Goal: Task Accomplishment & Management: Use online tool/utility

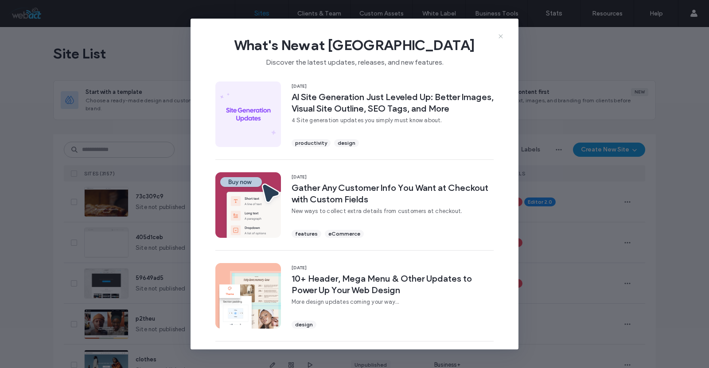
click at [503, 33] on icon at bounding box center [500, 36] width 7 height 7
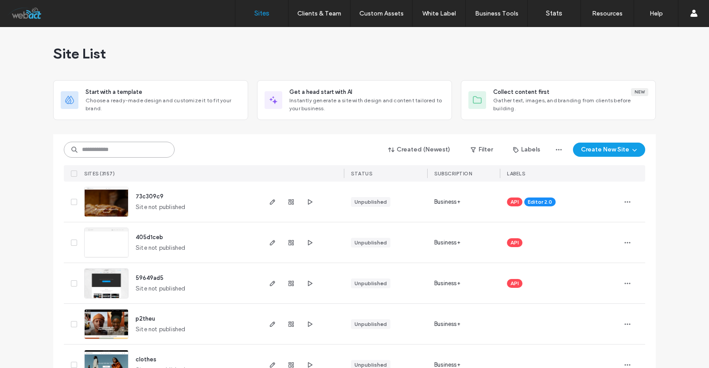
click at [104, 153] on input at bounding box center [119, 150] width 111 height 16
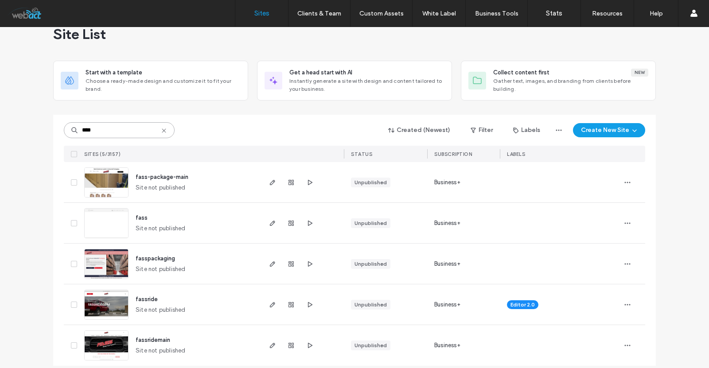
scroll to position [28, 0]
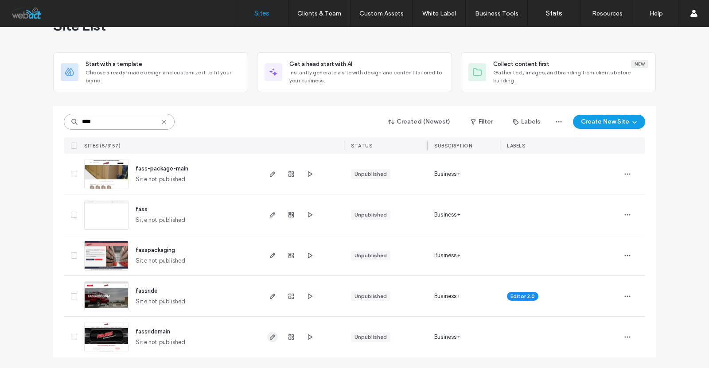
type input "****"
click at [270, 337] on icon "button" at bounding box center [272, 337] width 7 height 7
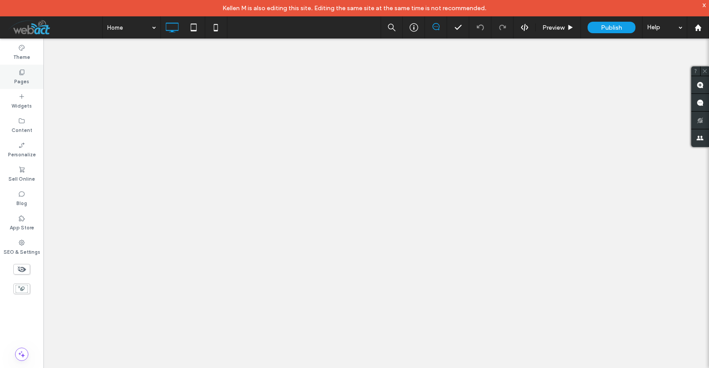
click at [27, 75] on div "Pages" at bounding box center [21, 77] width 43 height 24
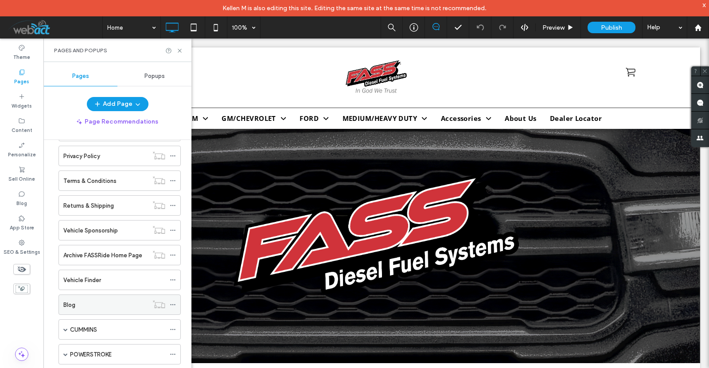
scroll to position [878, 0]
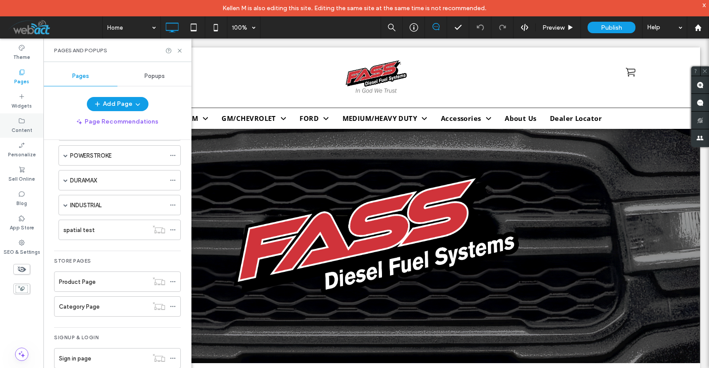
click at [21, 121] on icon at bounding box center [21, 120] width 7 height 7
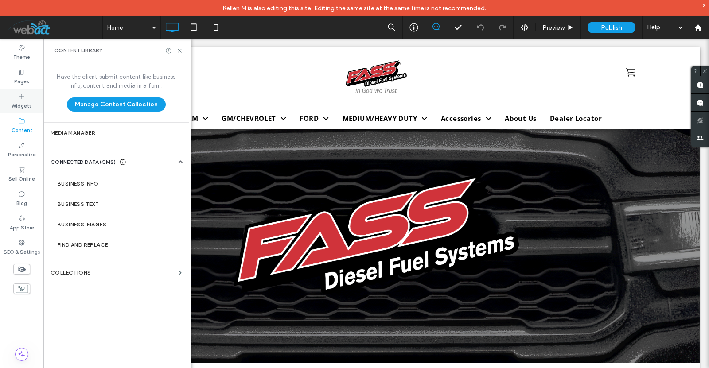
click at [25, 97] on div "Widgets" at bounding box center [21, 101] width 43 height 24
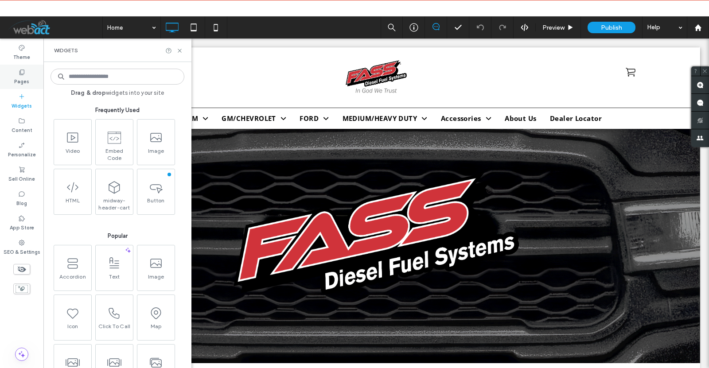
click at [21, 77] on label "Pages" at bounding box center [21, 81] width 15 height 10
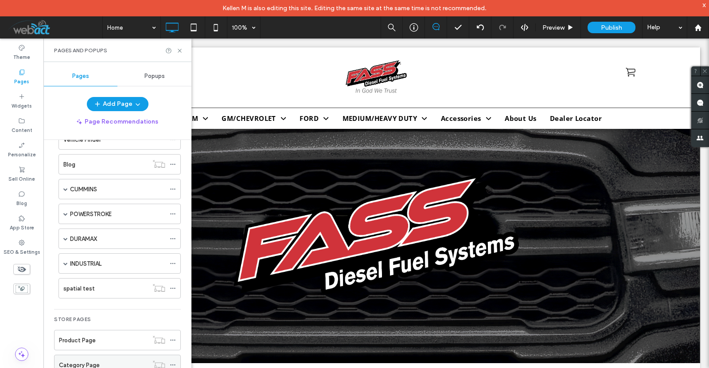
scroll to position [819, 0]
click at [96, 291] on div "spatial test" at bounding box center [105, 289] width 85 height 9
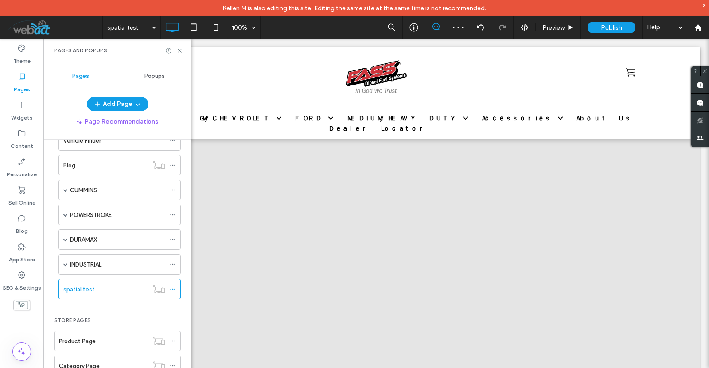
scroll to position [59, 0]
click at [181, 49] on use at bounding box center [180, 51] width 4 height 4
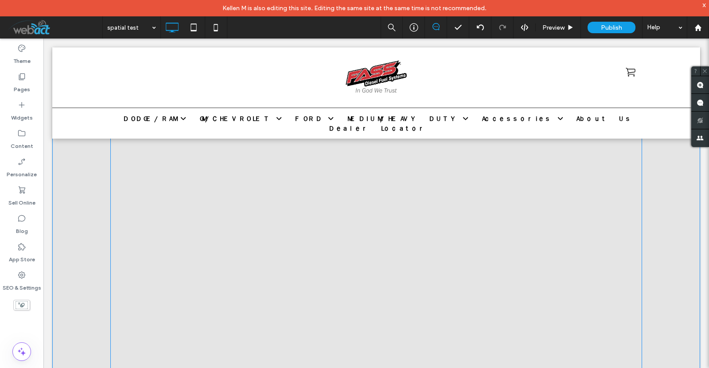
scroll to position [148, 0]
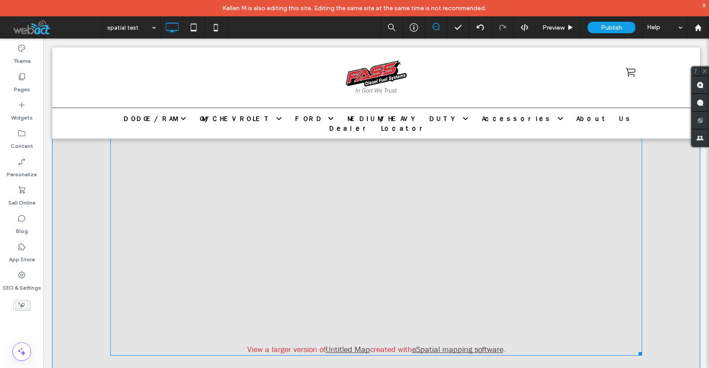
click at [340, 271] on span at bounding box center [376, 213] width 532 height 286
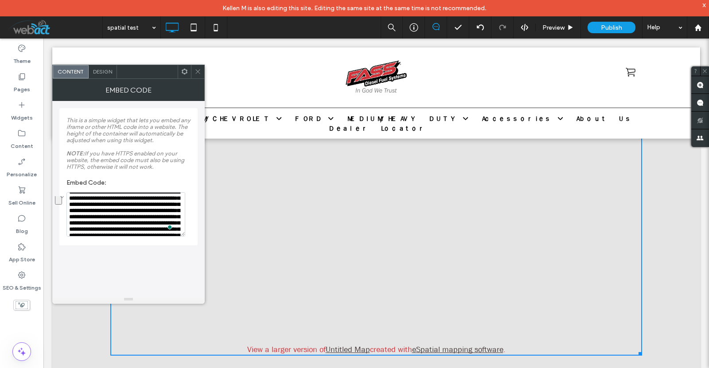
scroll to position [0, 0]
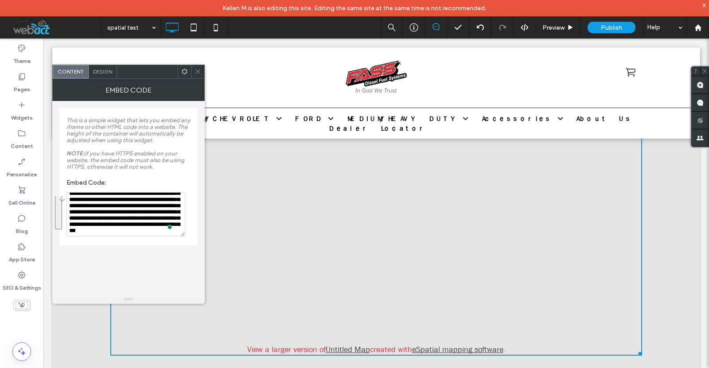
drag, startPoint x: 152, startPoint y: 233, endPoint x: 139, endPoint y: 214, distance: 23.2
click at [139, 214] on textarea "**********" at bounding box center [125, 214] width 119 height 44
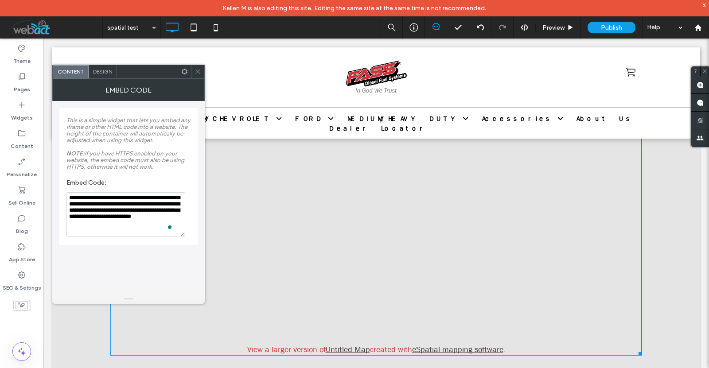
type textarea "**********"
click at [157, 258] on div "**********" at bounding box center [128, 198] width 138 height 194
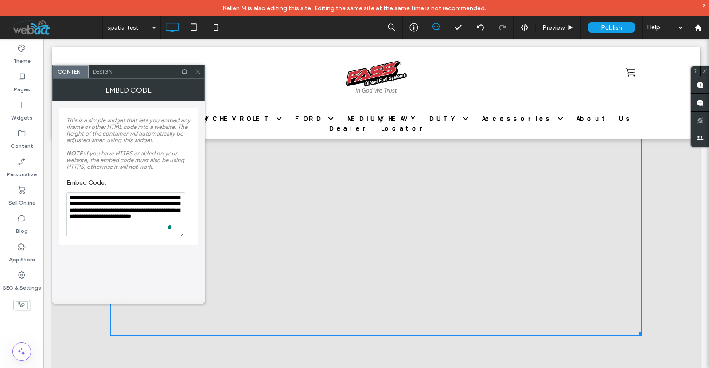
click at [194, 71] on div at bounding box center [197, 71] width 13 height 13
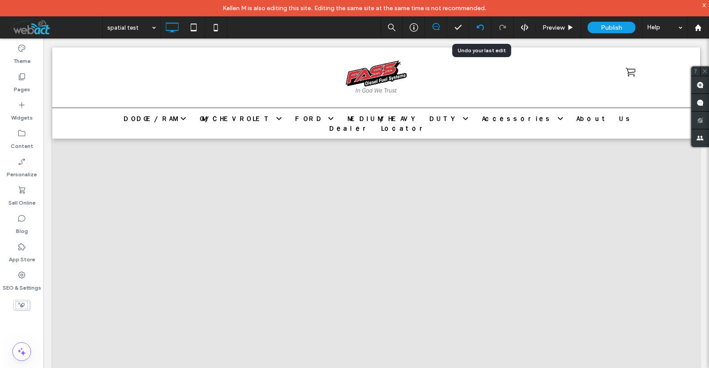
click at [470, 27] on div at bounding box center [480, 27] width 22 height 7
click at [704, 26] on div at bounding box center [697, 28] width 21 height 8
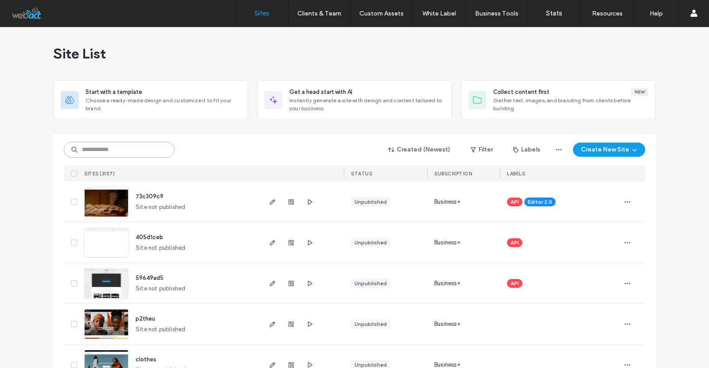
click at [125, 146] on input at bounding box center [119, 150] width 111 height 16
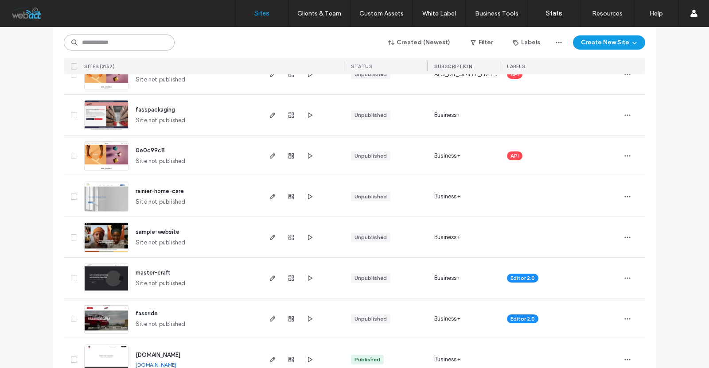
scroll to position [798, 0]
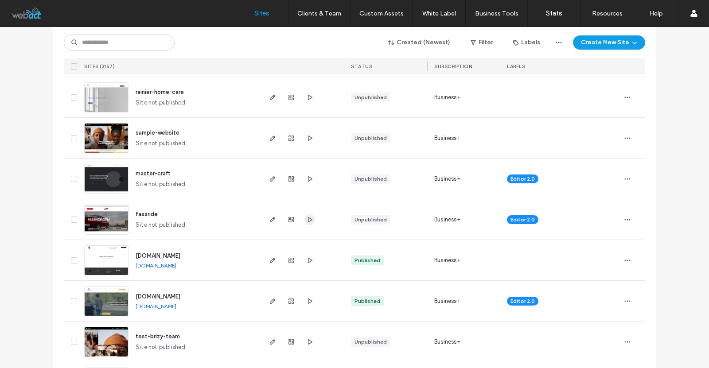
click at [309, 217] on icon "button" at bounding box center [309, 219] width 7 height 7
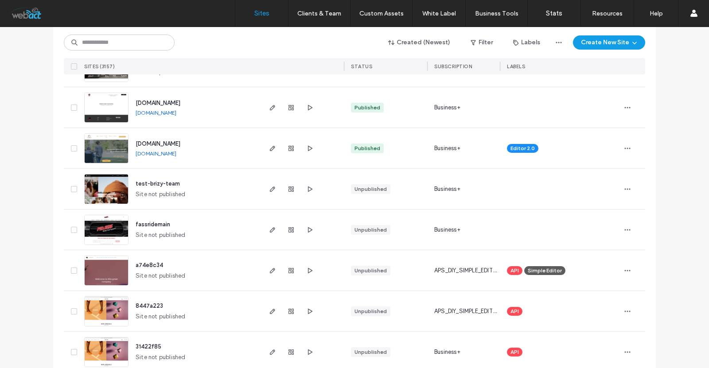
scroll to position [975, 0]
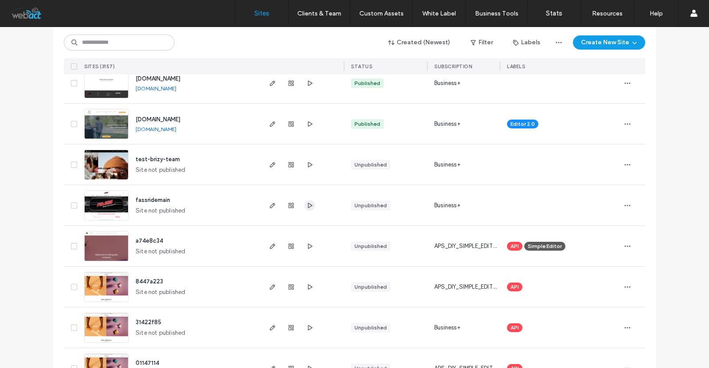
click at [307, 202] on icon "button" at bounding box center [309, 205] width 7 height 7
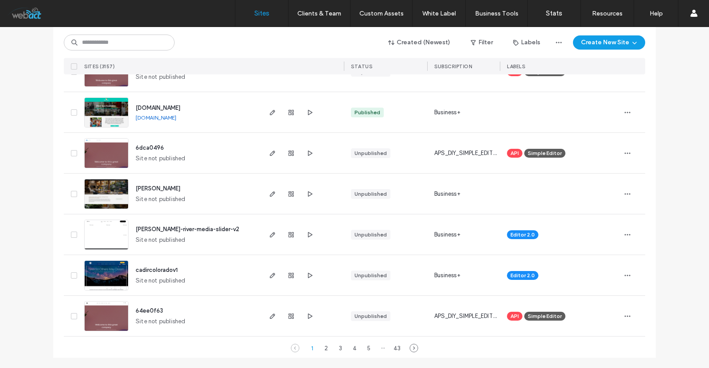
scroll to position [2903, 0]
click at [322, 348] on div "2" at bounding box center [326, 348] width 11 height 11
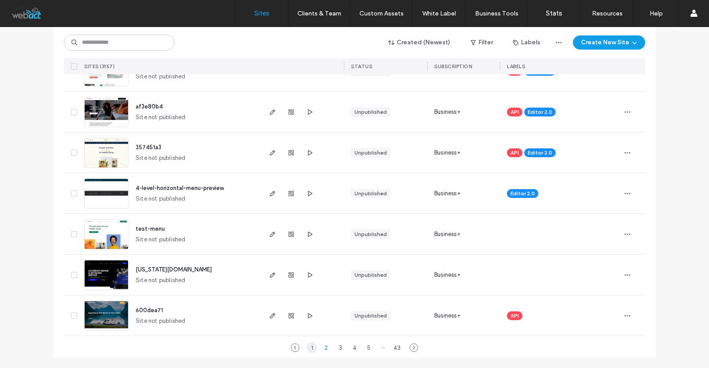
click at [309, 351] on div "1" at bounding box center [312, 348] width 11 height 11
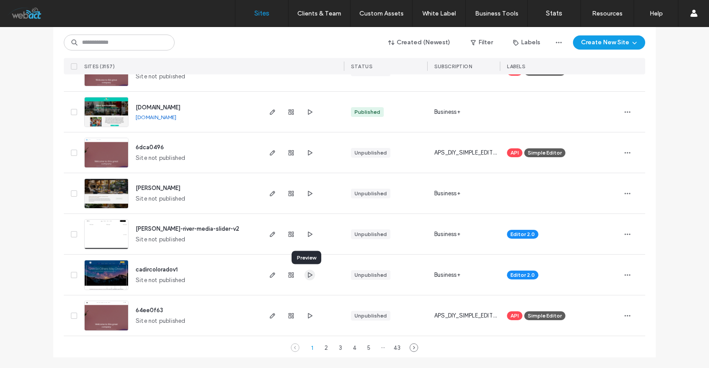
click at [307, 278] on icon "button" at bounding box center [309, 275] width 7 height 7
click at [324, 348] on div "2" at bounding box center [326, 348] width 11 height 11
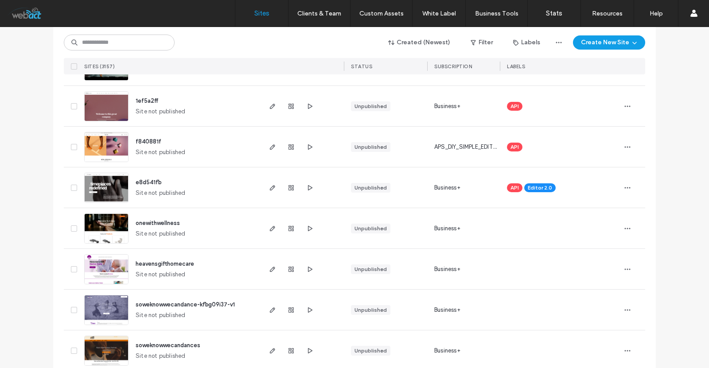
scroll to position [0, 0]
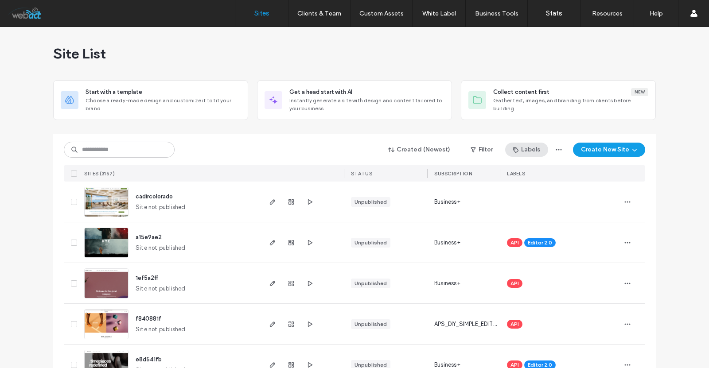
click at [522, 152] on button "Labels" at bounding box center [526, 150] width 43 height 14
click at [493, 145] on button "Filter" at bounding box center [482, 150] width 40 height 14
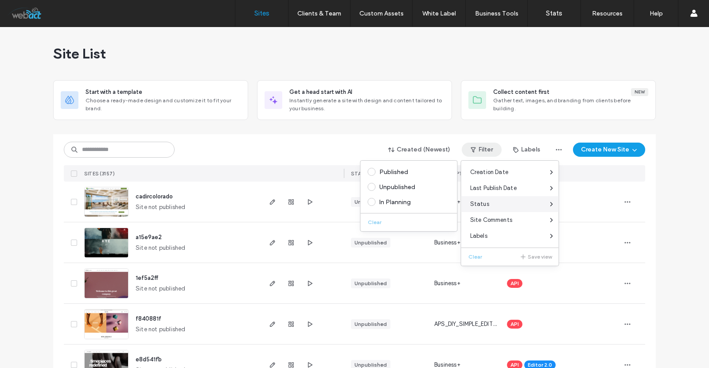
click at [524, 209] on div "Status" at bounding box center [509, 204] width 97 height 16
click at [398, 171] on div "Published" at bounding box center [412, 172] width 67 height 8
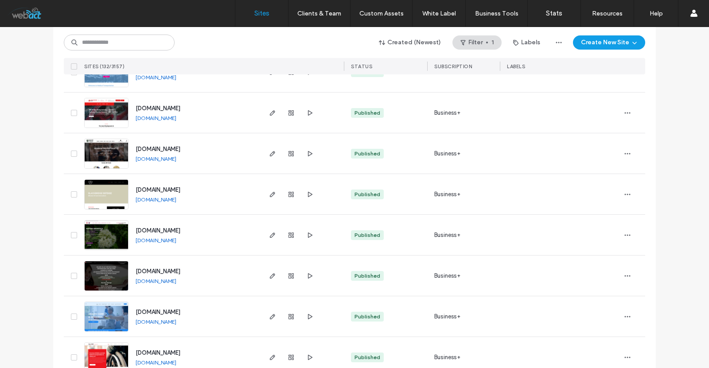
scroll to position [1122, 0]
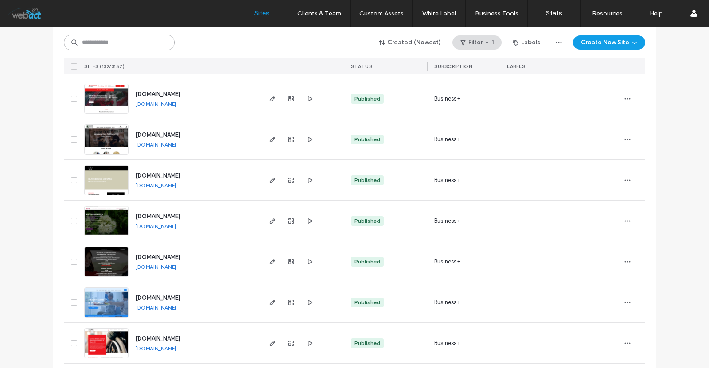
click at [102, 43] on input at bounding box center [119, 43] width 111 height 16
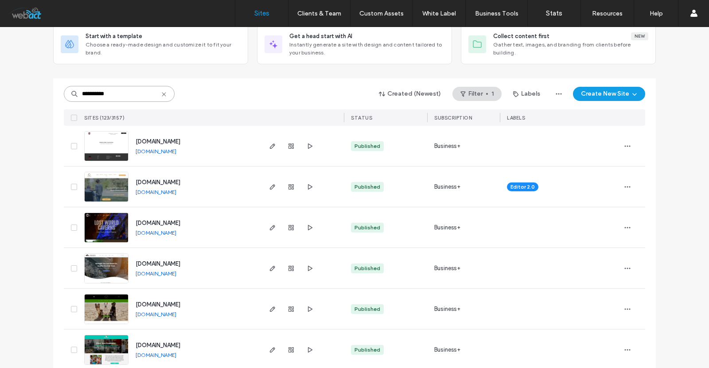
scroll to position [59, 0]
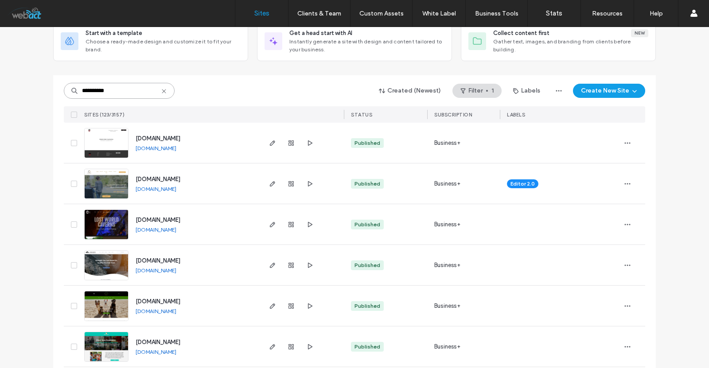
type input "**********"
click at [163, 88] on icon at bounding box center [163, 91] width 7 height 7
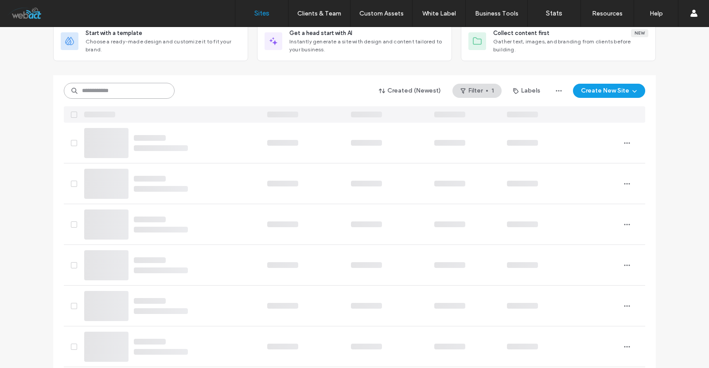
scroll to position [0, 0]
